Goal: Task Accomplishment & Management: Manage account settings

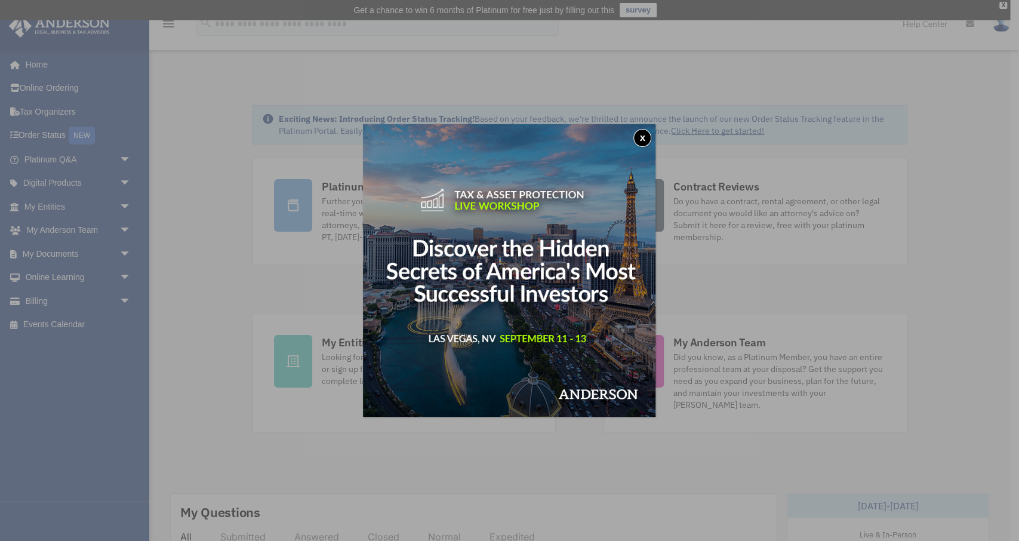
click at [643, 138] on button "x" at bounding box center [642, 138] width 18 height 18
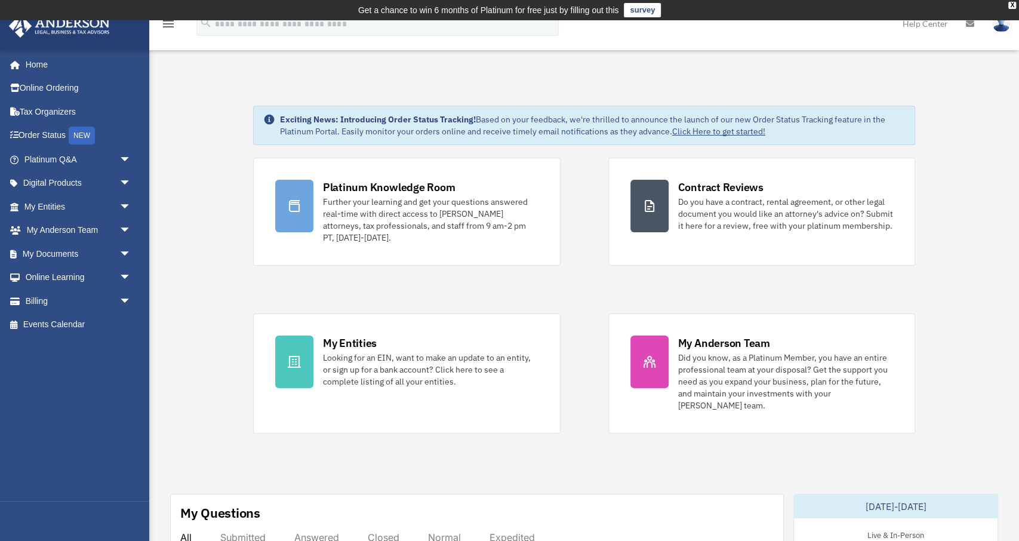
click at [997, 23] on img at bounding box center [1001, 23] width 18 height 17
click at [1000, 27] on img at bounding box center [1001, 23] width 18 height 17
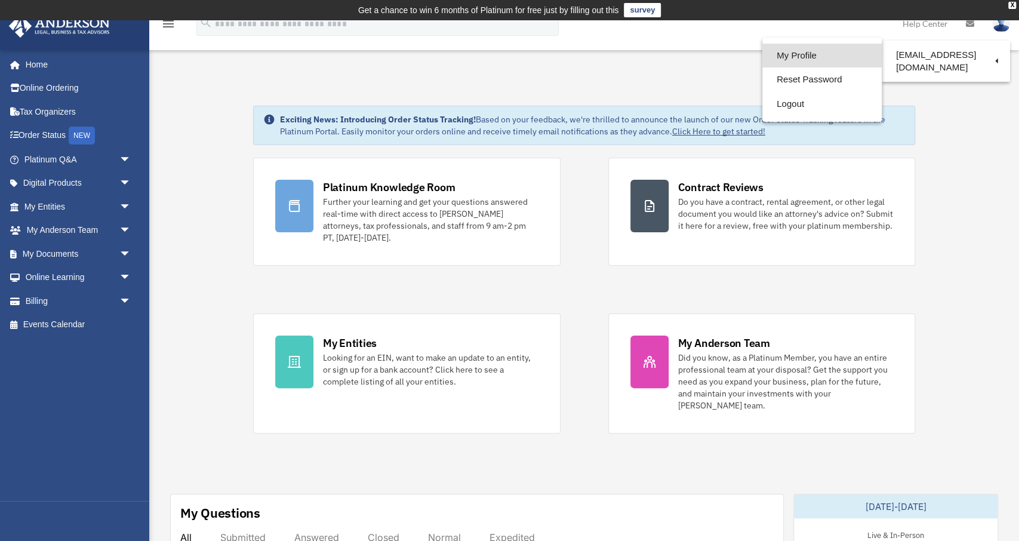
click at [778, 52] on link "My Profile" at bounding box center [821, 56] width 119 height 24
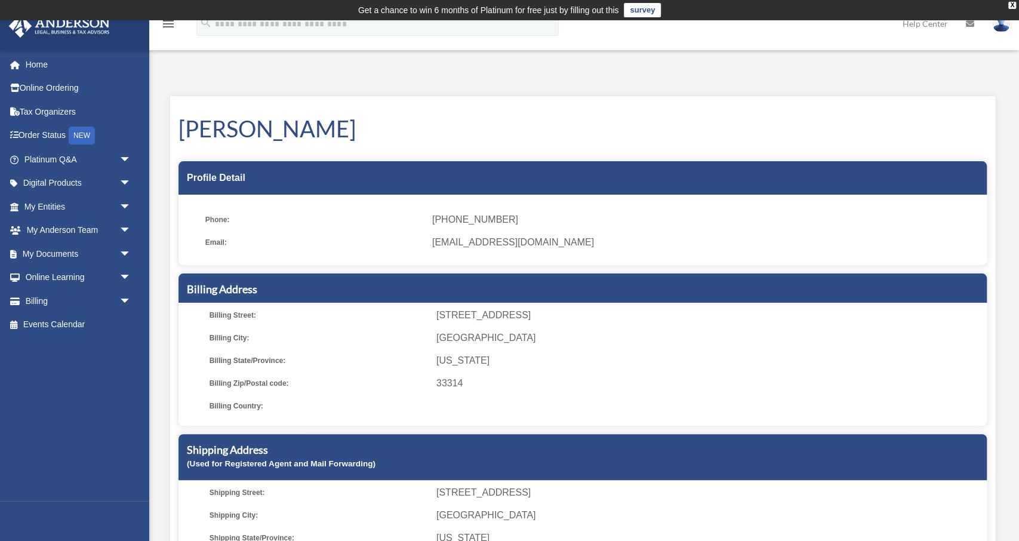
click at [459, 244] on span "[EMAIL_ADDRESS][DOMAIN_NAME]" at bounding box center [705, 242] width 546 height 17
click at [209, 239] on span "Email:" at bounding box center [314, 242] width 218 height 17
click at [227, 328] on ul "Billing Street: 4147 Stirling Road #402 Billing City: Dania Beach Billing State…" at bounding box center [583, 360] width 800 height 107
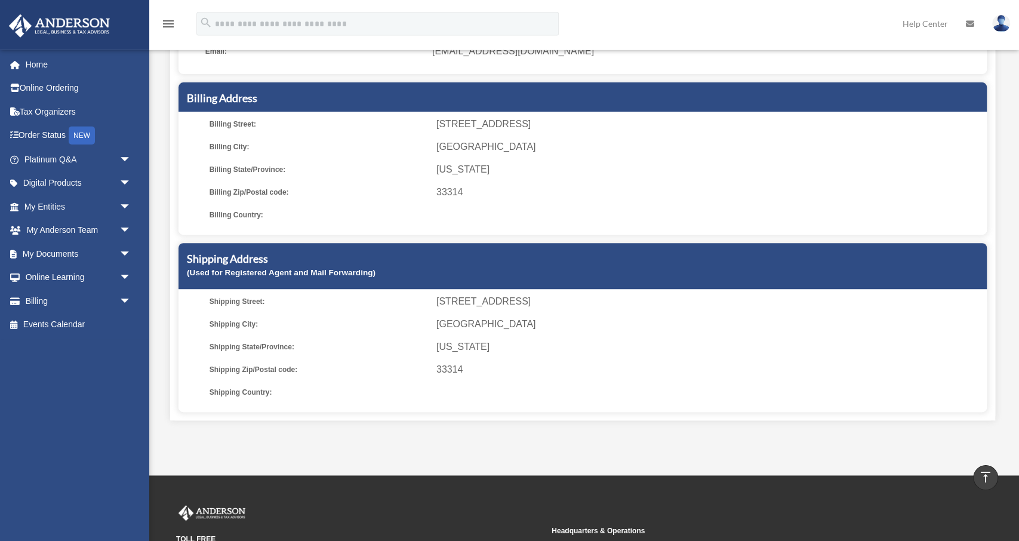
scroll to position [163, 0]
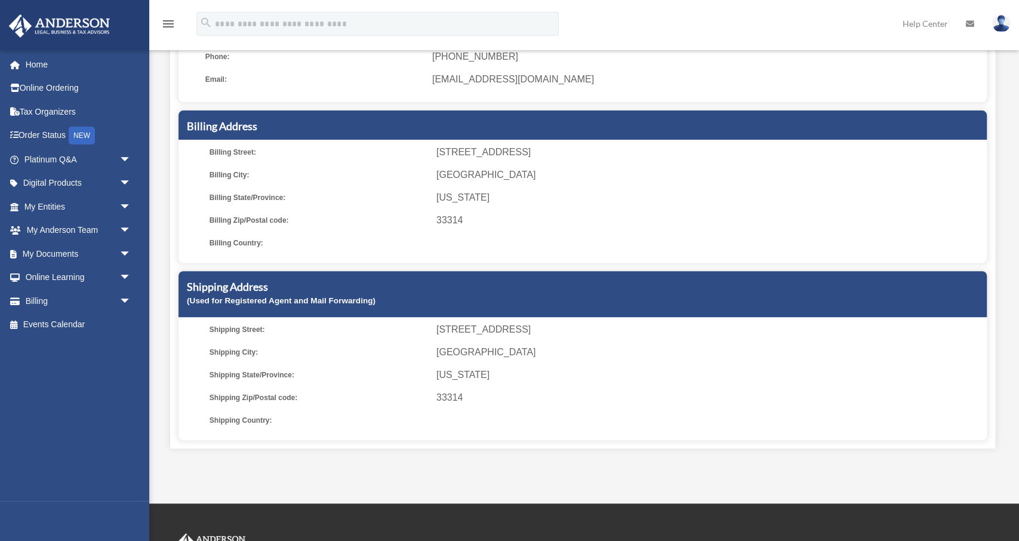
click at [245, 291] on h5 "Shipping Address" at bounding box center [582, 286] width 791 height 15
click at [241, 211] on ul "Billing Street: 4147 Stirling Road #402 Billing City: Dania Beach Billing State…" at bounding box center [583, 197] width 800 height 107
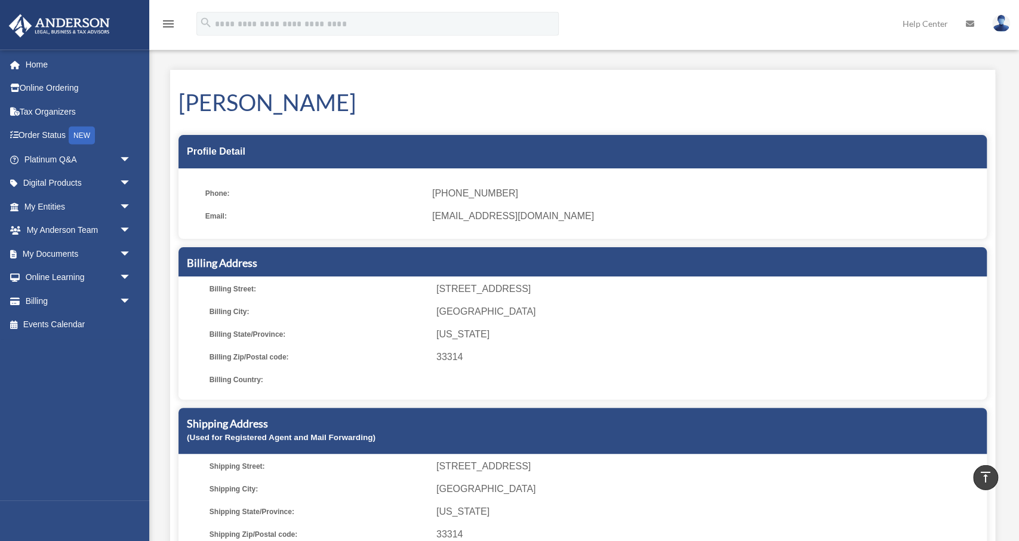
scroll to position [0, 0]
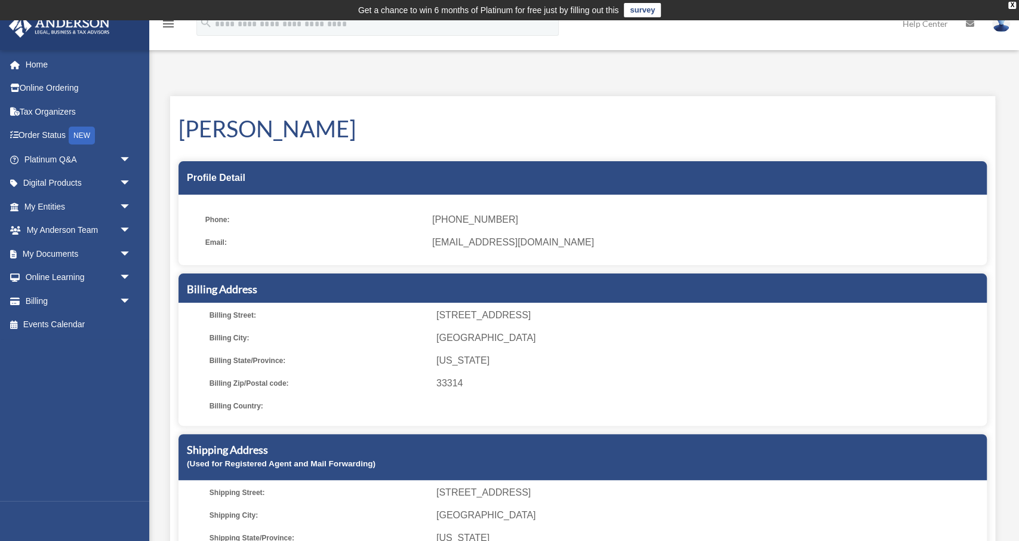
click at [195, 175] on div "Profile Detail" at bounding box center [582, 177] width 808 height 33
click at [398, 160] on div "Viktor Bakhchyvanzhy Profile Detail Phone: (786) 246-9309 Email: bakhchyvanzhy@…" at bounding box center [582, 353] width 825 height 515
click at [928, 23] on link "Help Center" at bounding box center [925, 23] width 63 height 47
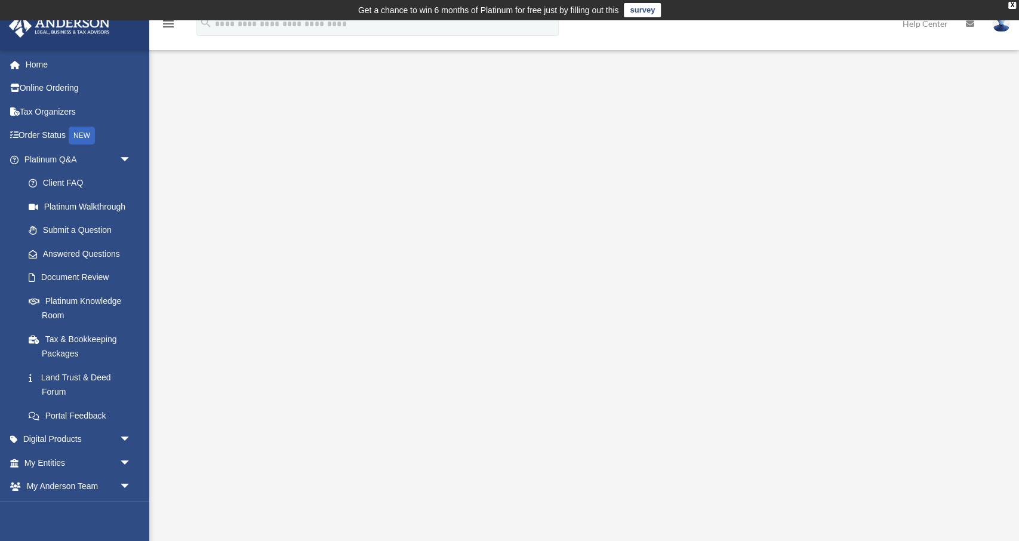
click at [1002, 23] on img at bounding box center [1001, 23] width 18 height 17
click at [774, 54] on link "My Profile" at bounding box center [821, 56] width 119 height 24
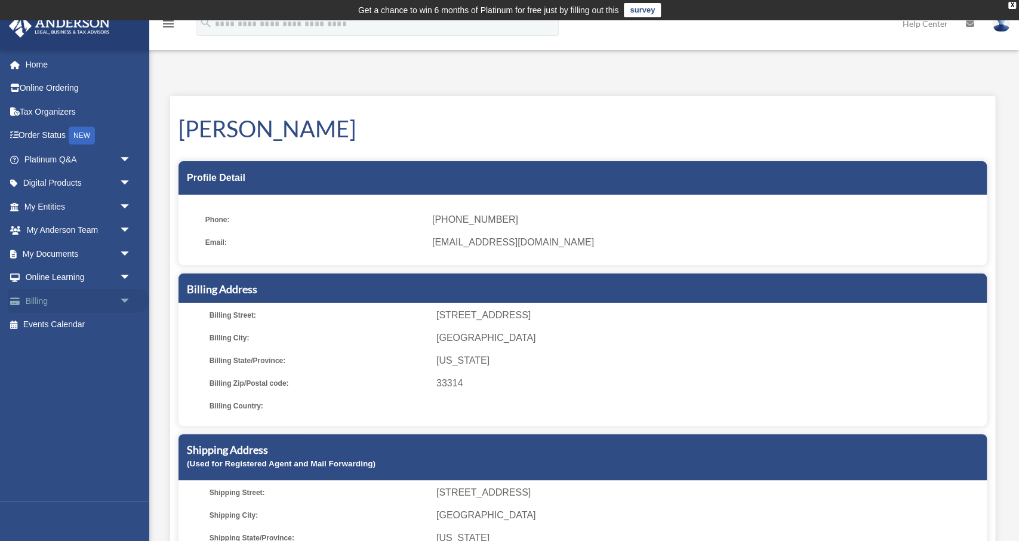
click at [60, 300] on link "Billing arrow_drop_down" at bounding box center [78, 301] width 141 height 24
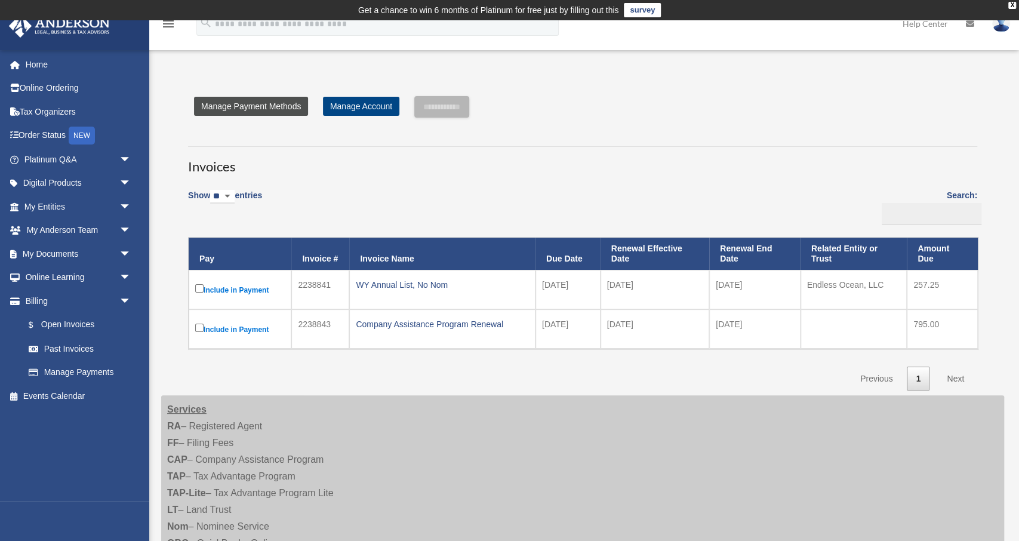
click at [264, 109] on link "Manage Payment Methods" at bounding box center [251, 106] width 114 height 19
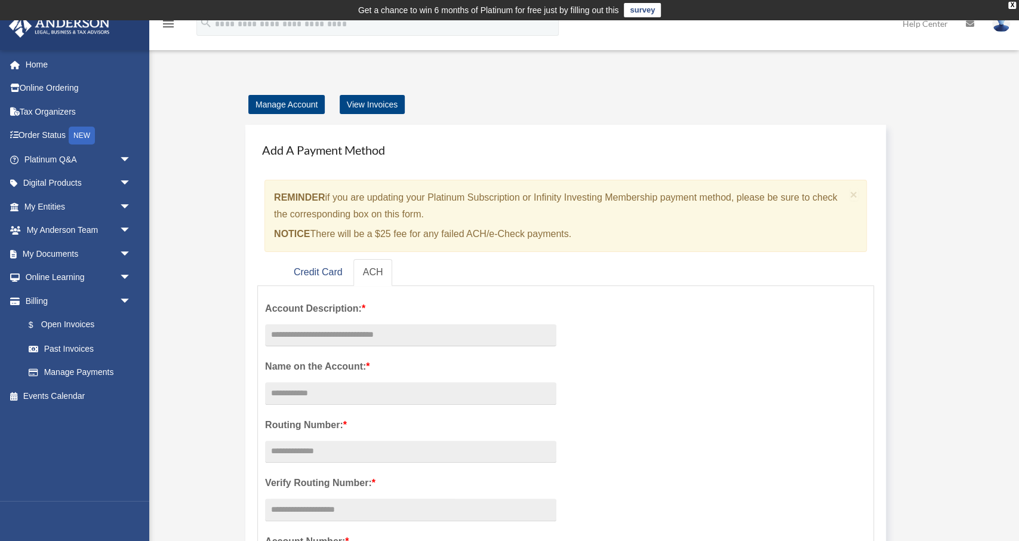
click at [1003, 29] on img at bounding box center [1001, 23] width 18 height 17
click at [768, 54] on link "My Profile" at bounding box center [821, 56] width 119 height 24
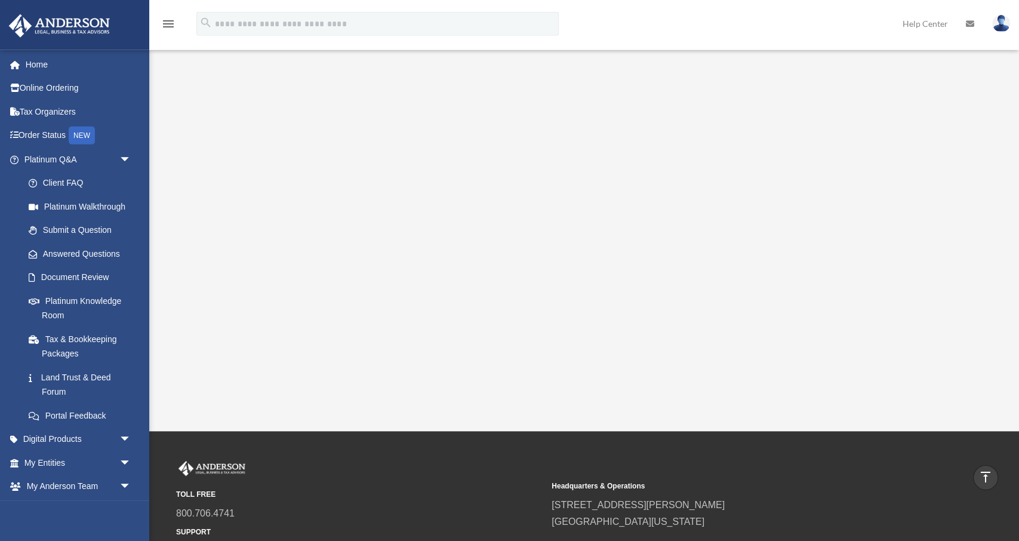
scroll to position [118, 0]
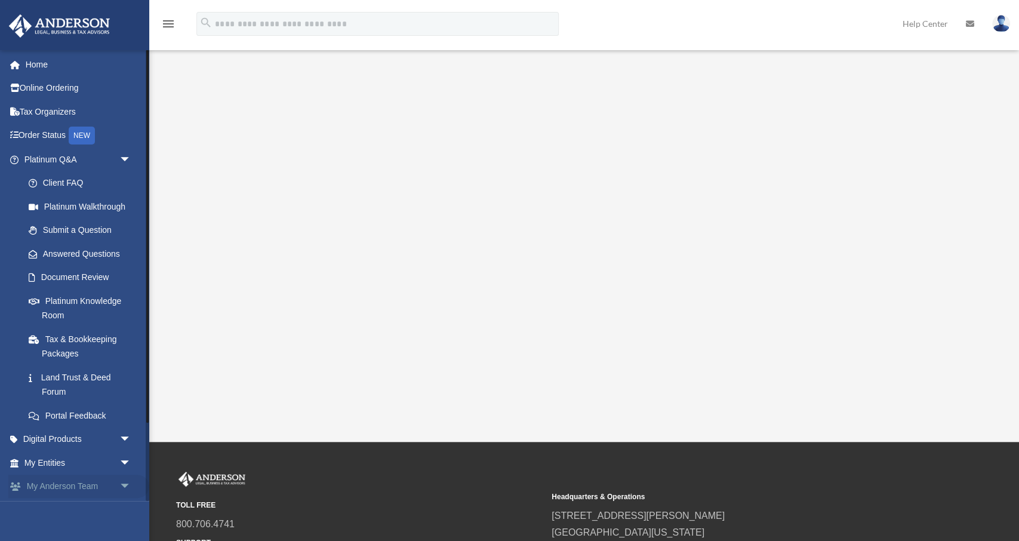
click at [109, 481] on link "My [PERSON_NAME] Team arrow_drop_down" at bounding box center [78, 487] width 141 height 24
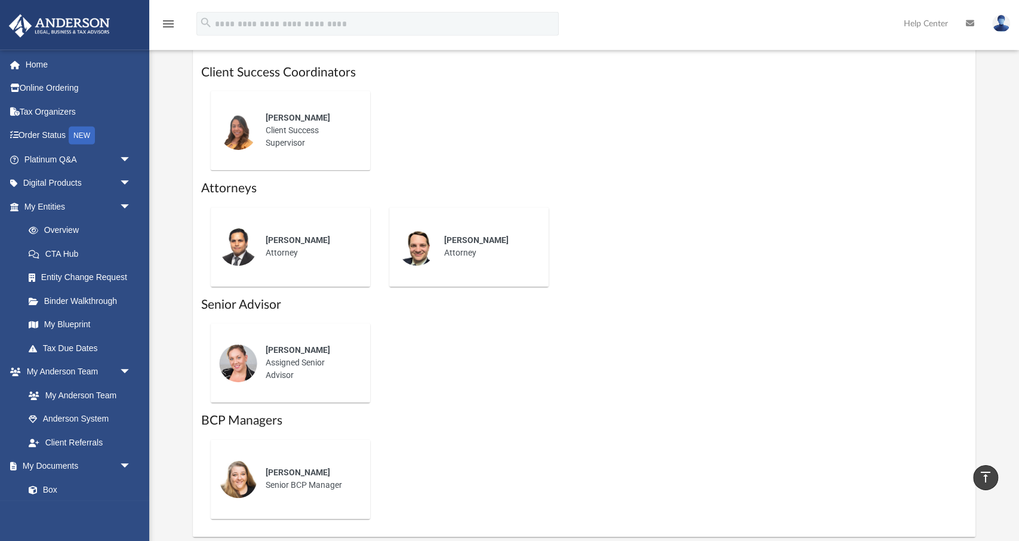
scroll to position [559, 0]
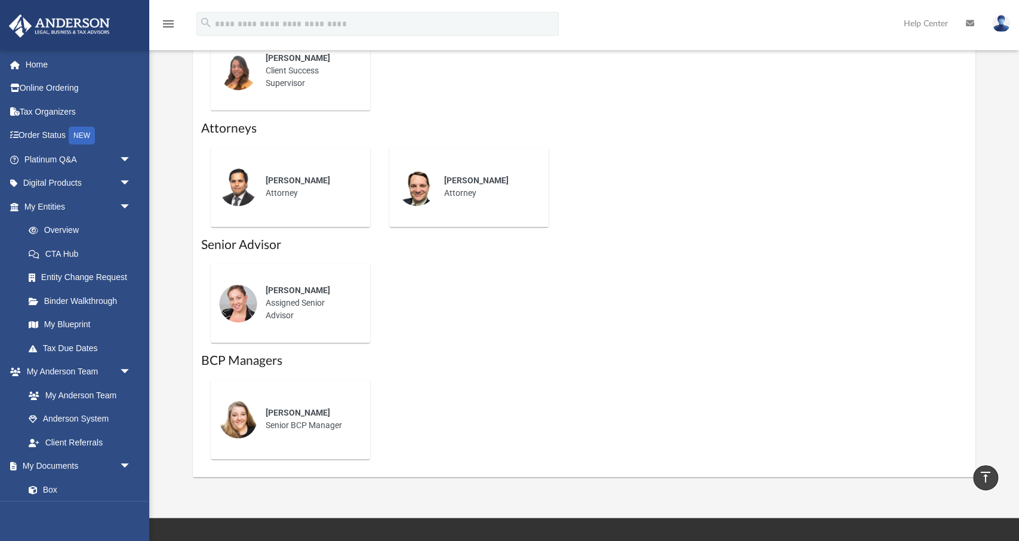
click at [231, 310] on img at bounding box center [238, 303] width 38 height 38
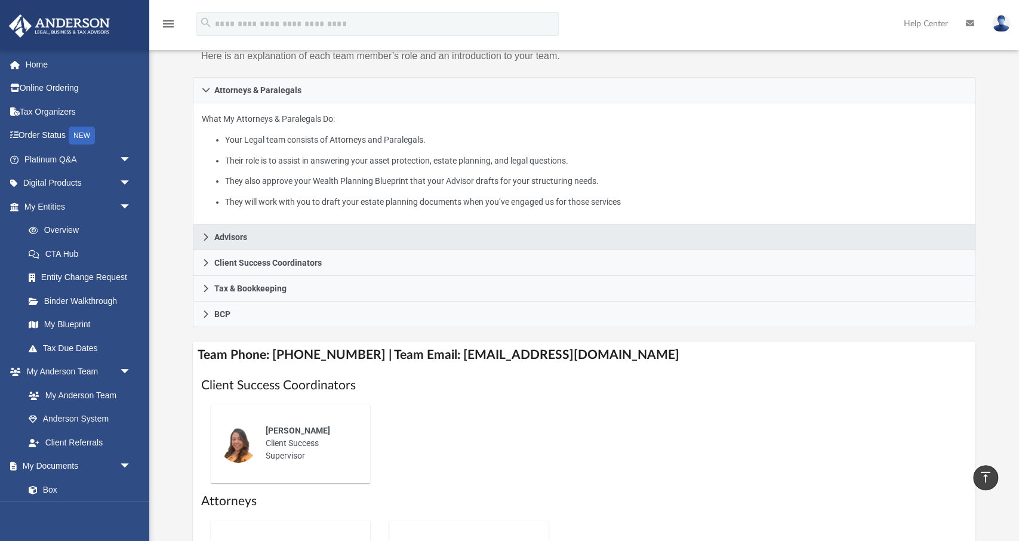
scroll to position [0, 0]
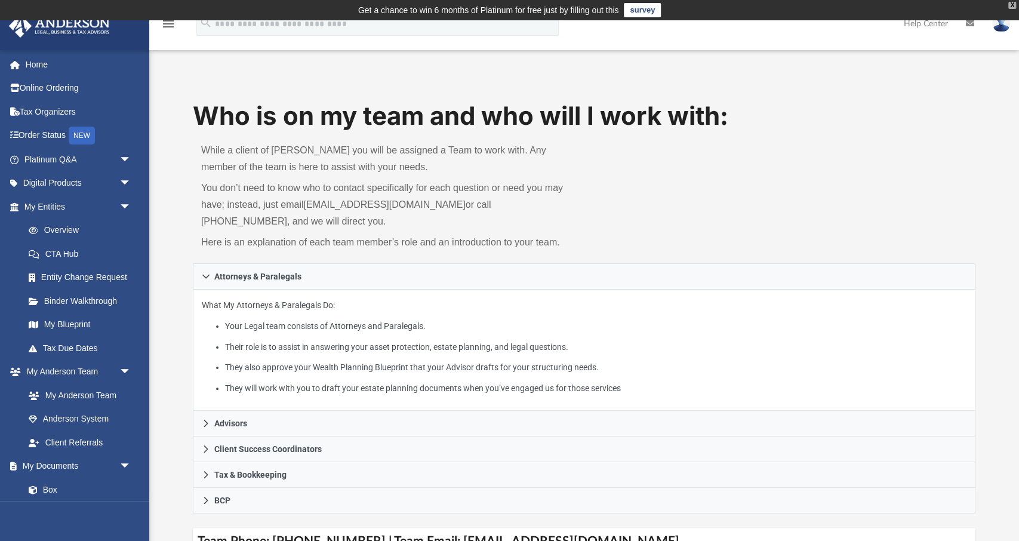
click at [1009, 5] on div "X" at bounding box center [1012, 5] width 8 height 7
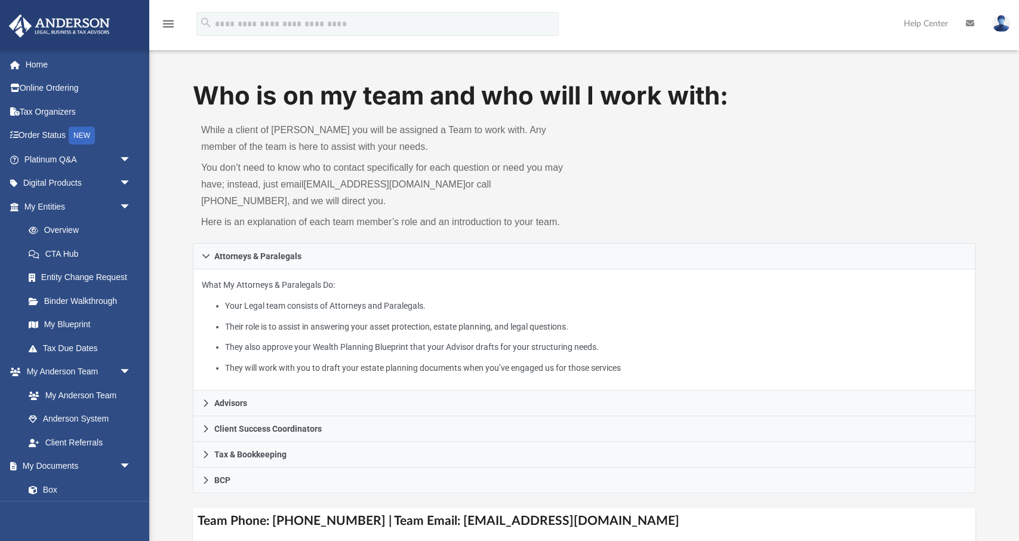
click at [647, 30] on div "menu search Site Menu add [EMAIL_ADDRESS][DOMAIN_NAME] My Profile Reset Passwor…" at bounding box center [509, 29] width 1001 height 41
click at [132, 204] on span "arrow_drop_down" at bounding box center [131, 207] width 24 height 24
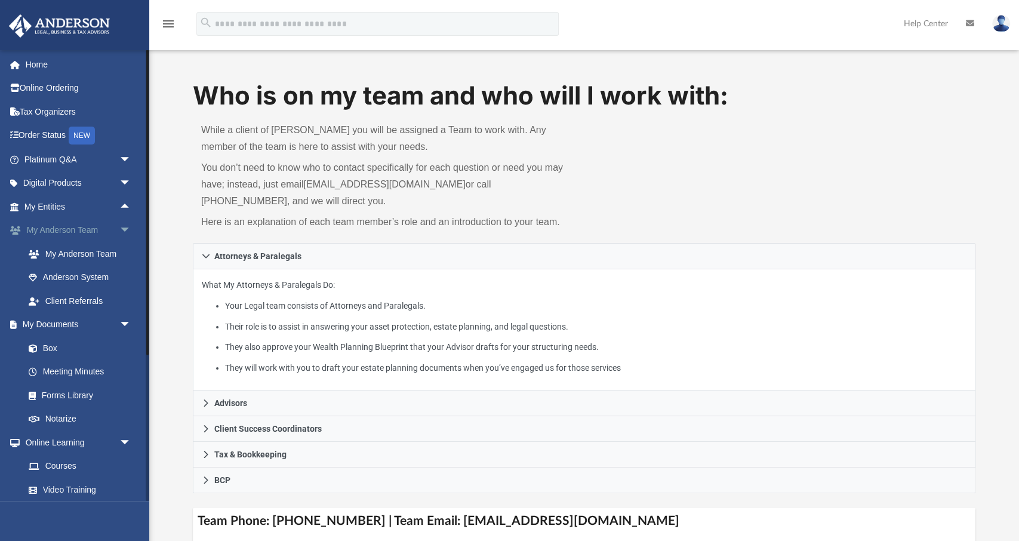
click at [121, 224] on span "arrow_drop_down" at bounding box center [131, 230] width 24 height 24
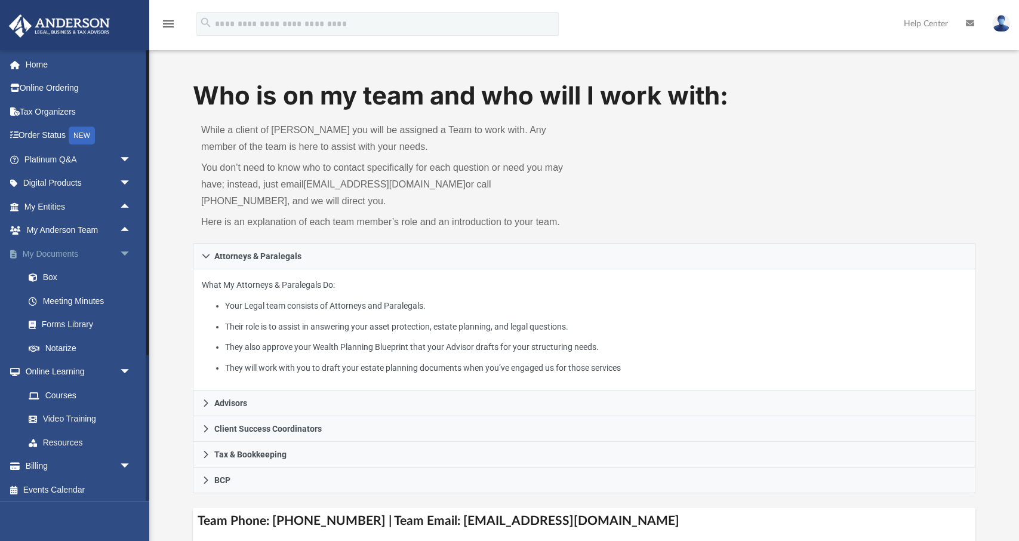
click at [125, 248] on span "arrow_drop_down" at bounding box center [131, 254] width 24 height 24
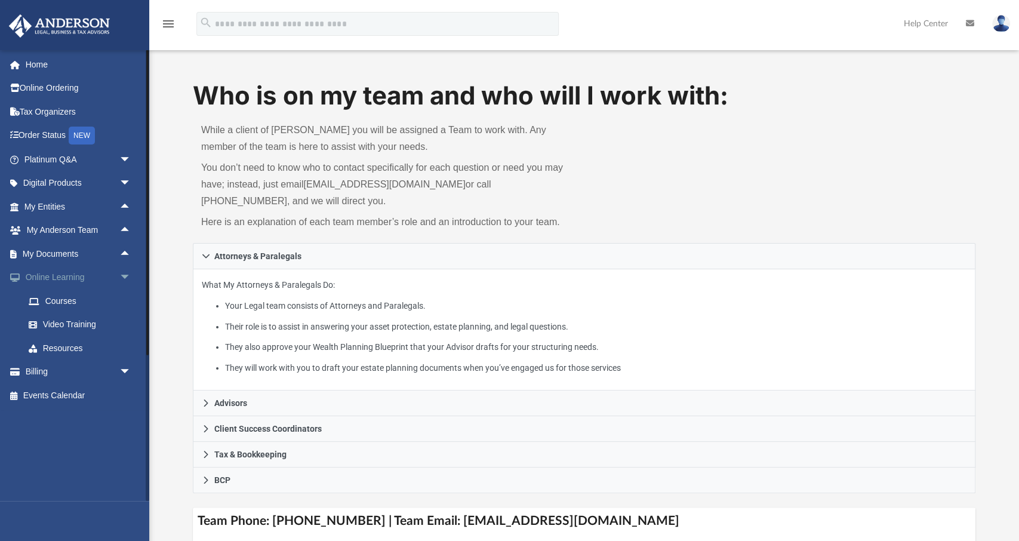
click at [122, 273] on span "arrow_drop_down" at bounding box center [131, 278] width 24 height 24
click at [39, 306] on link "Billing arrow_drop_down" at bounding box center [78, 301] width 141 height 24
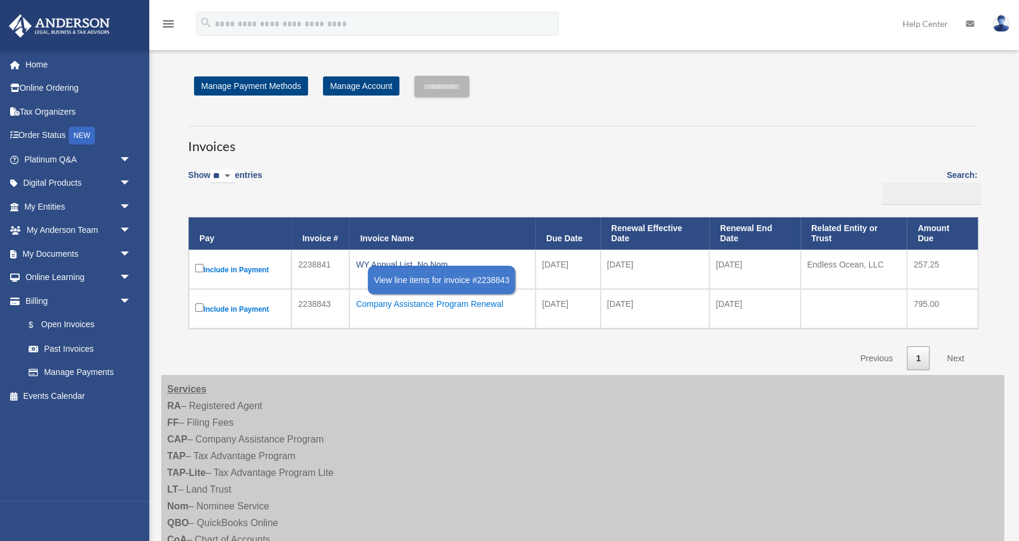
click at [397, 304] on div "Company Assistance Program Renewal" at bounding box center [442, 303] width 173 height 17
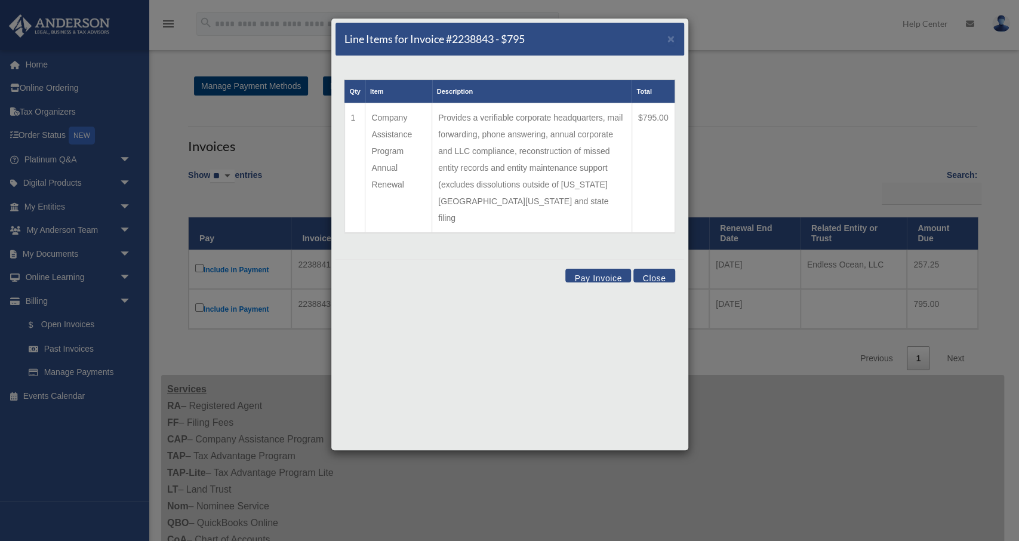
click at [651, 269] on button "Close" at bounding box center [653, 276] width 41 height 14
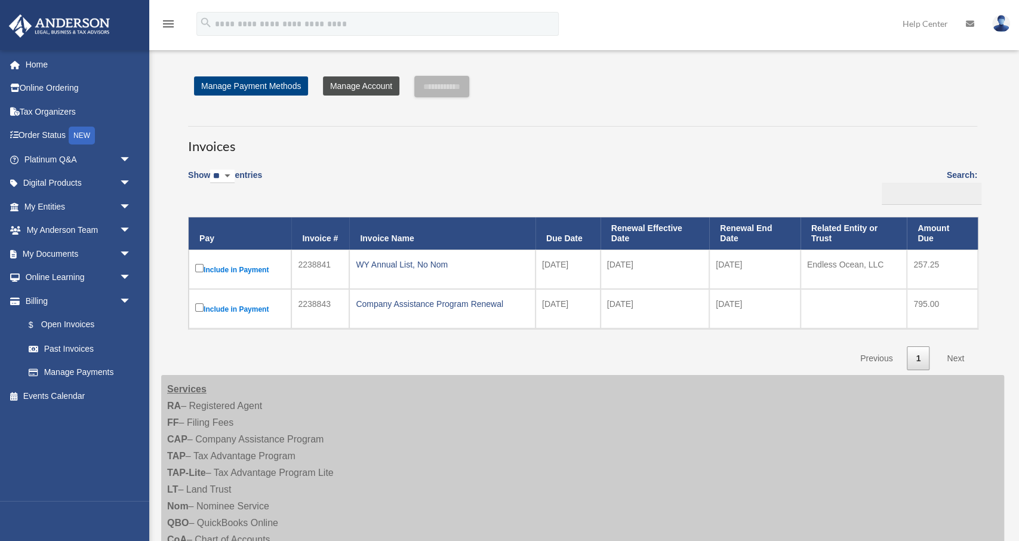
click at [377, 82] on link "Manage Account" at bounding box center [361, 85] width 76 height 19
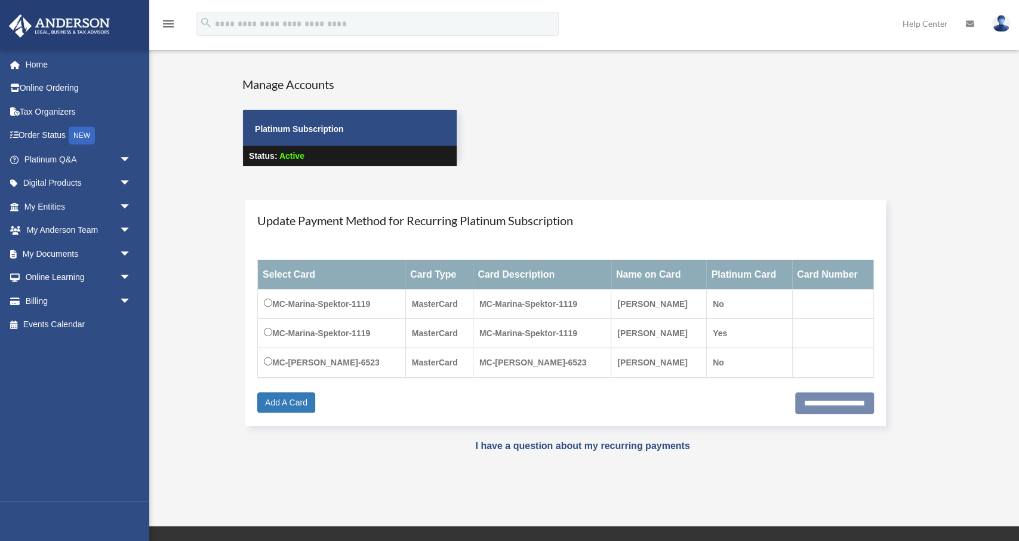
click at [1003, 22] on img at bounding box center [1001, 23] width 18 height 17
click at [802, 54] on link "My Profile" at bounding box center [821, 56] width 119 height 24
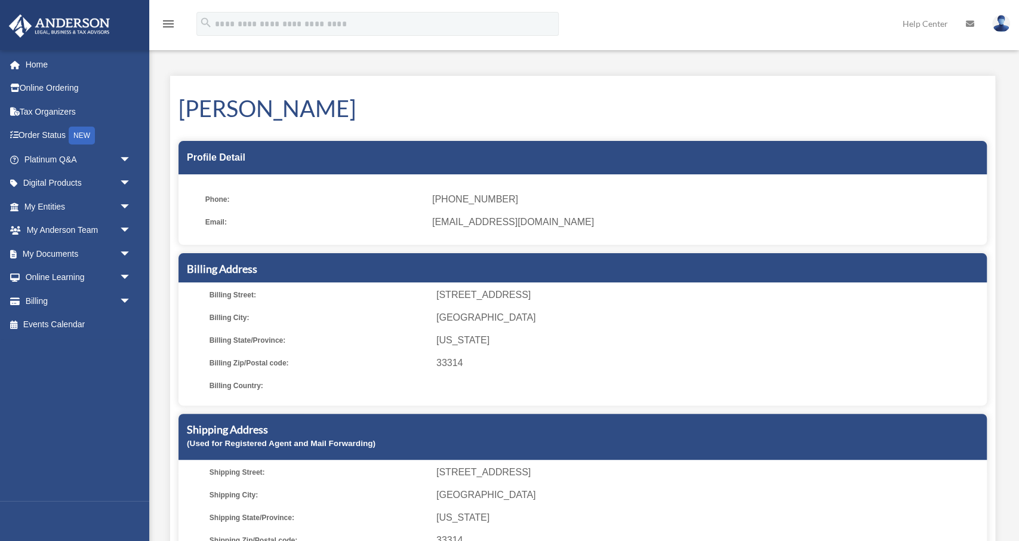
click at [440, 226] on span "[EMAIL_ADDRESS][DOMAIN_NAME]" at bounding box center [705, 222] width 546 height 17
click at [206, 150] on div "Profile Detail" at bounding box center [582, 157] width 808 height 33
click at [211, 152] on div "Profile Detail" at bounding box center [582, 157] width 808 height 33
click at [214, 159] on div "Profile Detail" at bounding box center [582, 157] width 808 height 33
click at [204, 204] on ul "Phone: (786) 246-9309 Email: bakhchyvanzhy@yahoo.com" at bounding box center [582, 214] width 808 height 62
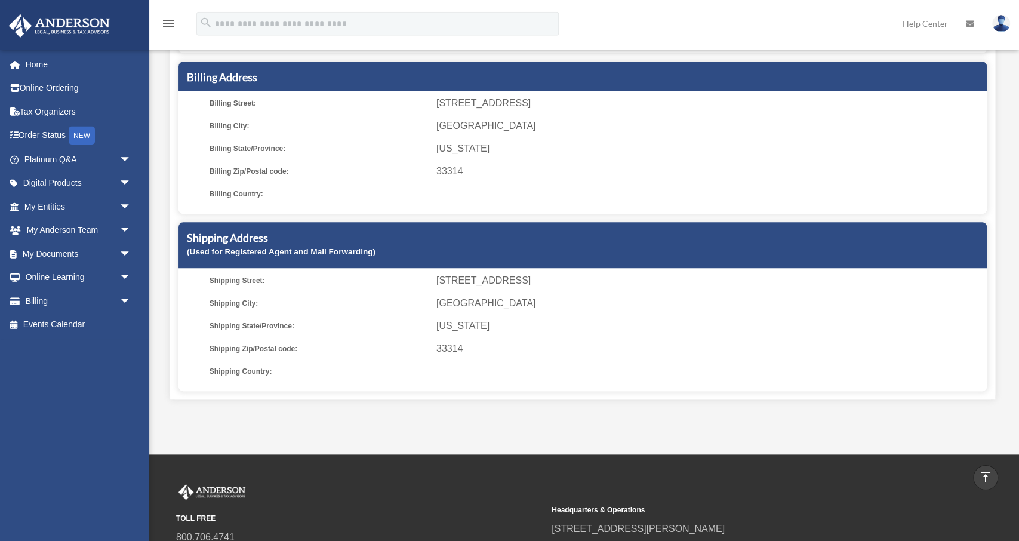
scroll to position [186, 0]
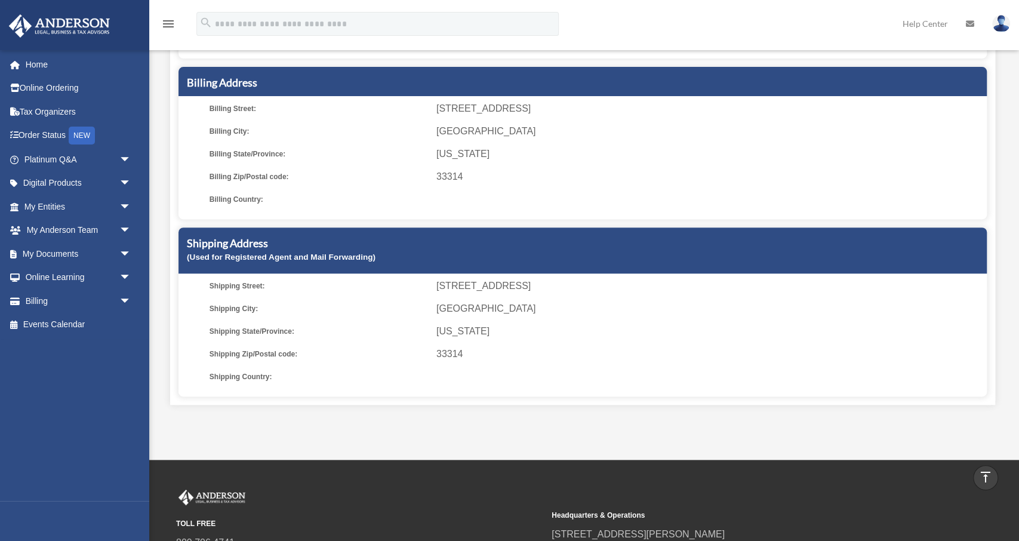
click at [968, 24] on icon at bounding box center [970, 24] width 8 height 8
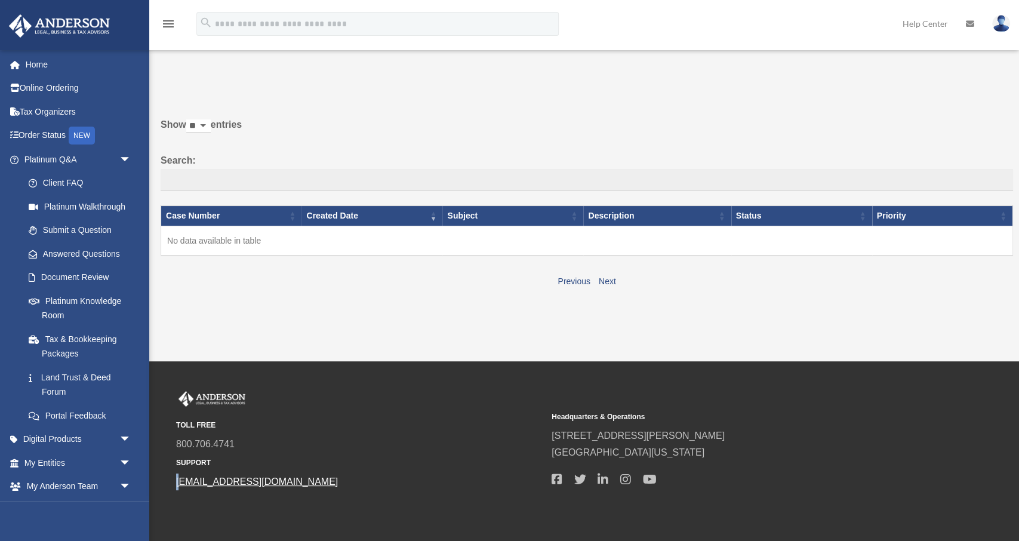
click at [177, 482] on div "TOLL FREE 800.706.4741 SUPPORT [EMAIL_ADDRESS][DOMAIN_NAME] Headquarters & Oper…" at bounding box center [584, 440] width 834 height 99
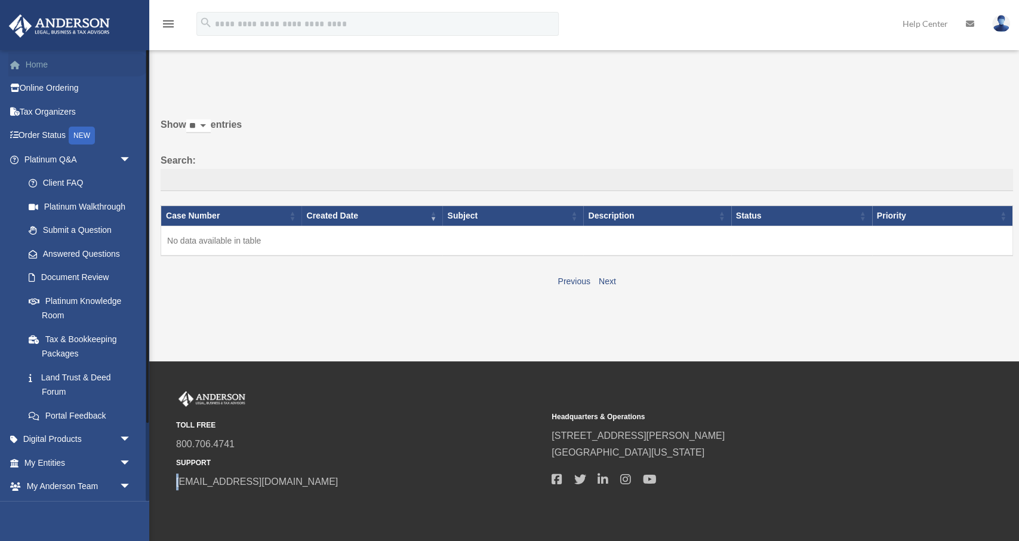
click at [33, 63] on link "Home" at bounding box center [78, 65] width 141 height 24
